Goal: Task Accomplishment & Management: Manage account settings

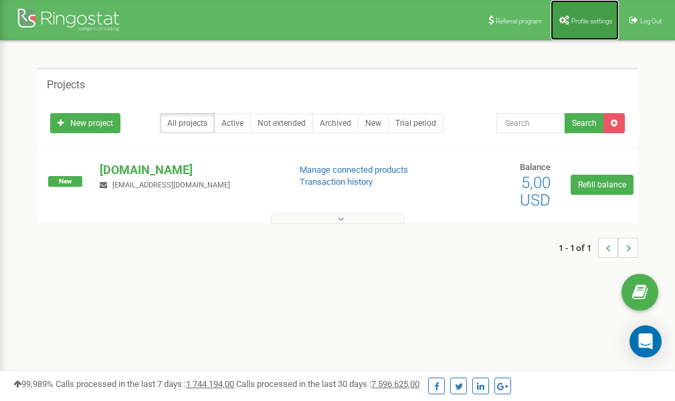
click at [587, 24] on link "Profile settings" at bounding box center [585, 20] width 68 height 40
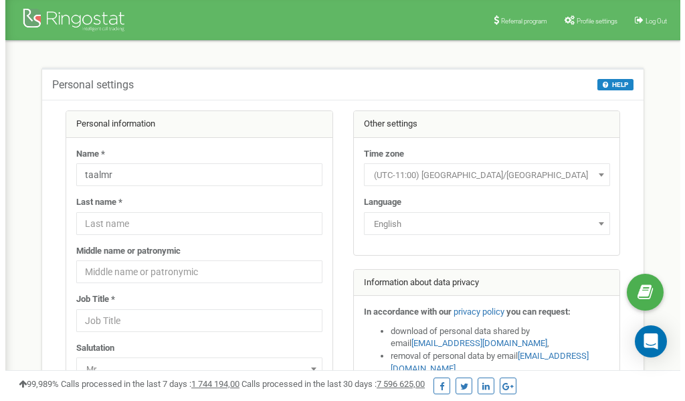
scroll to position [67, 0]
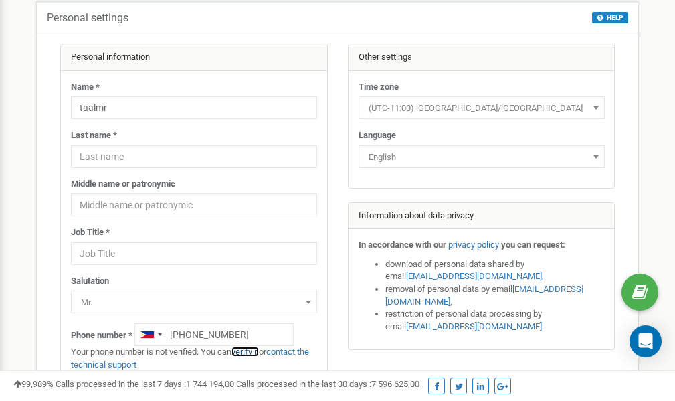
click at [252, 352] on link "verify it" at bounding box center [245, 352] width 27 height 10
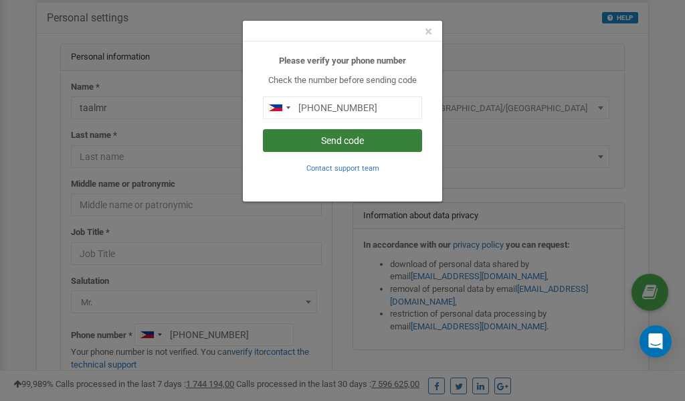
click at [348, 141] on button "Send code" at bounding box center [342, 140] width 159 height 23
